Goal: Task Accomplishment & Management: Manage account settings

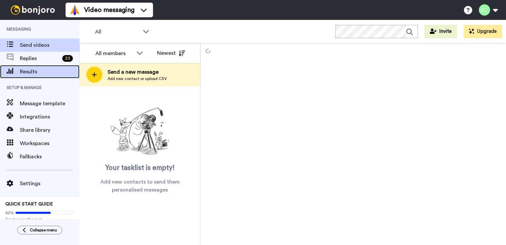
click at [36, 71] on span "Results" at bounding box center [50, 72] width 60 height 8
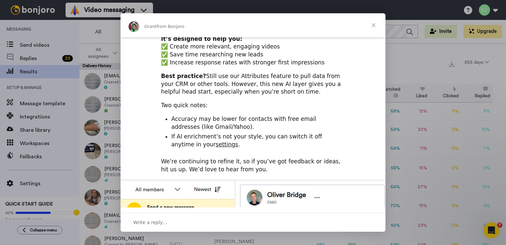
scroll to position [104, 0]
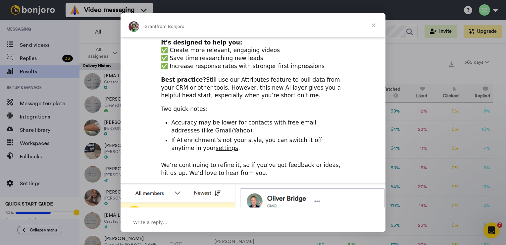
click at [216, 144] on link "settings" at bounding box center [227, 147] width 23 height 7
click at [374, 25] on span "Close" at bounding box center [374, 25] width 24 height 24
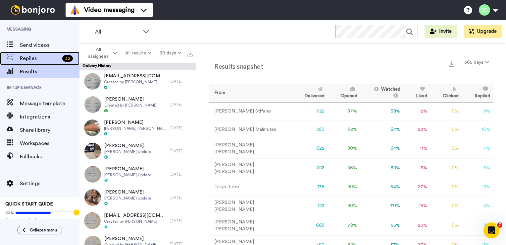
click at [26, 63] on div "Replies 33" at bounding box center [40, 58] width 80 height 13
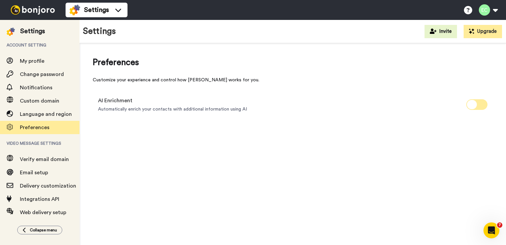
click at [473, 104] on icon at bounding box center [472, 104] width 10 height 9
click at [478, 107] on icon at bounding box center [482, 104] width 10 height 9
click at [488, 230] on icon "Open Intercom Messenger" at bounding box center [492, 230] width 11 height 11
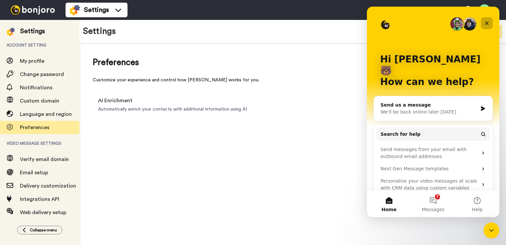
click at [487, 22] on icon "Close" at bounding box center [487, 23] width 5 height 5
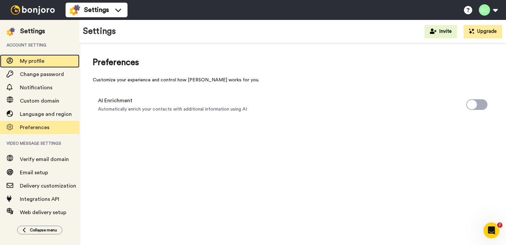
click at [43, 66] on div "My profile" at bounding box center [40, 60] width 80 height 13
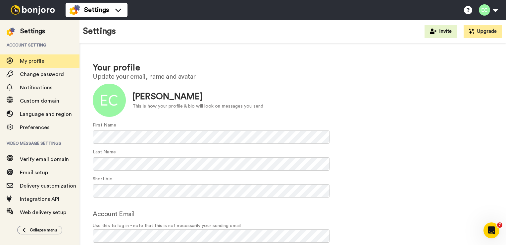
scroll to position [28, 0]
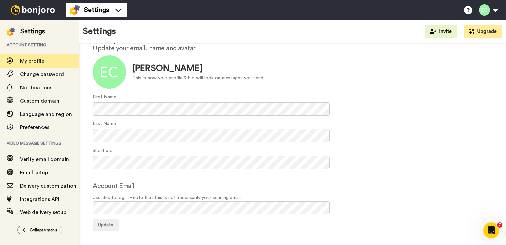
click at [40, 9] on img at bounding box center [33, 9] width 50 height 9
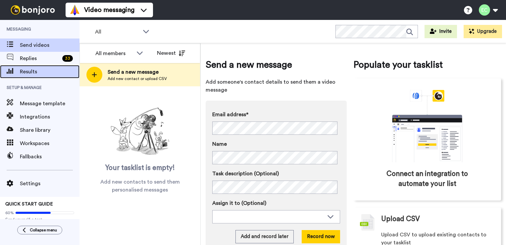
click at [24, 71] on span "Results" at bounding box center [50, 72] width 60 height 8
